Goal: Task Accomplishment & Management: Use online tool/utility

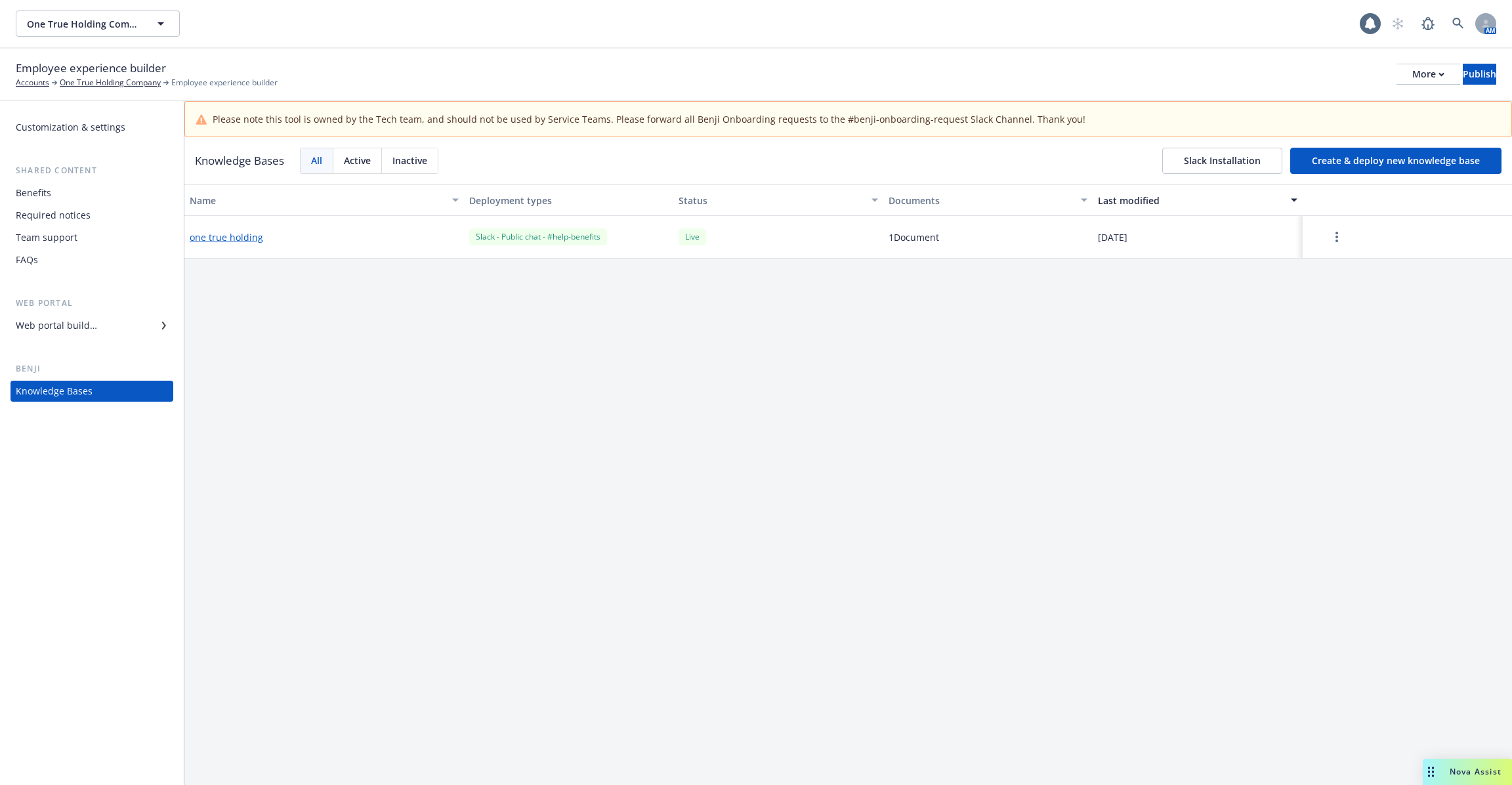
click at [1370, 151] on button "Create & deploy new knowledge base" at bounding box center [1395, 160] width 211 height 26
